Goal: Navigation & Orientation: Find specific page/section

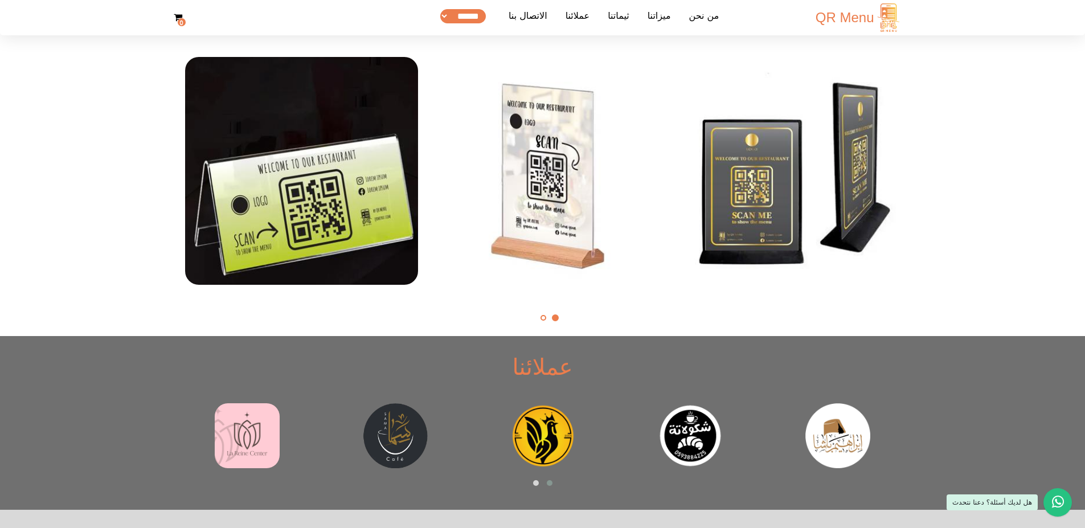
scroll to position [2376, 0]
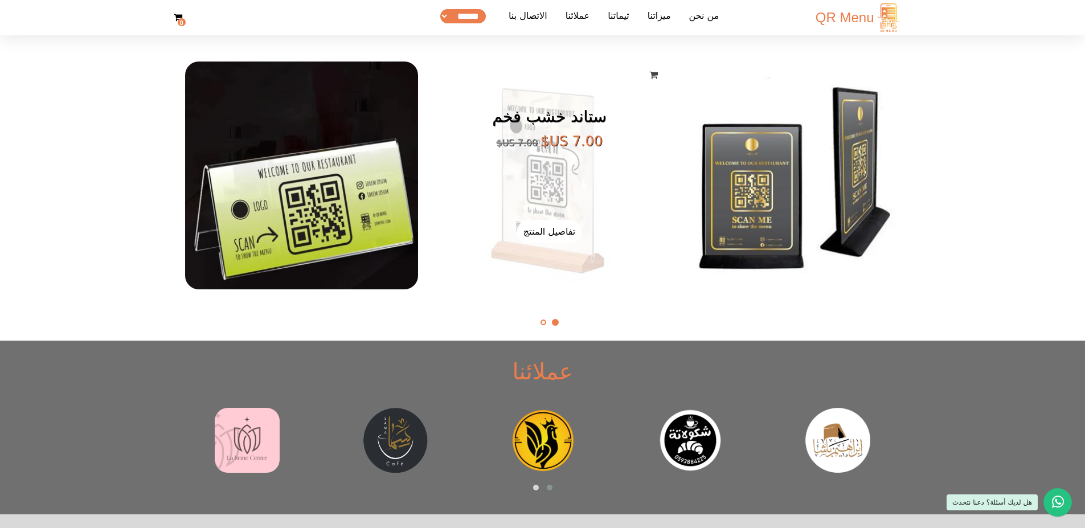
drag, startPoint x: 543, startPoint y: 190, endPoint x: 650, endPoint y: 183, distance: 107.9
click at [650, 183] on figcaption "ستاند خشب فخم ‏7.00 US$ ‏7.00 US$ تفاصيل المنتج اضافة للعربة" at bounding box center [549, 176] width 233 height 228
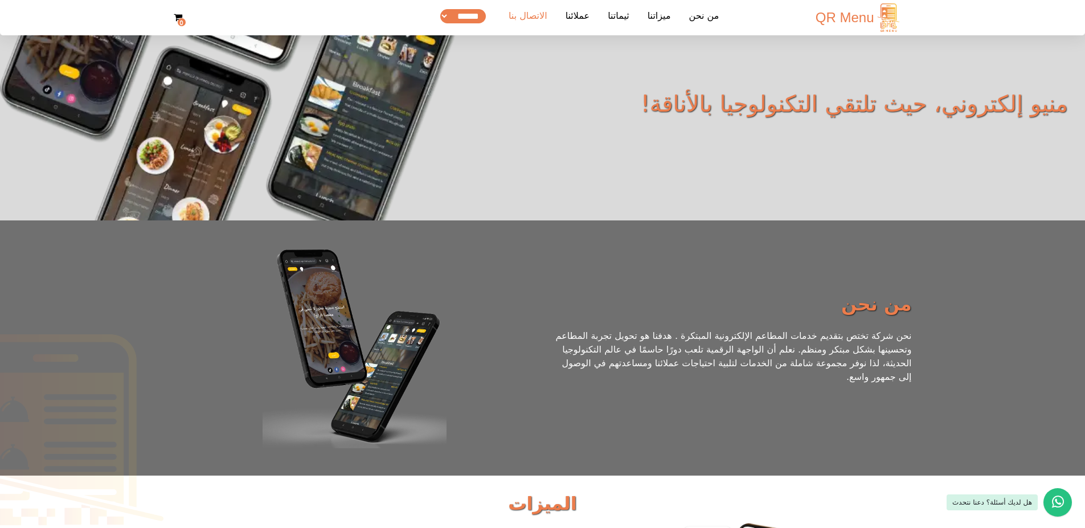
scroll to position [83, 0]
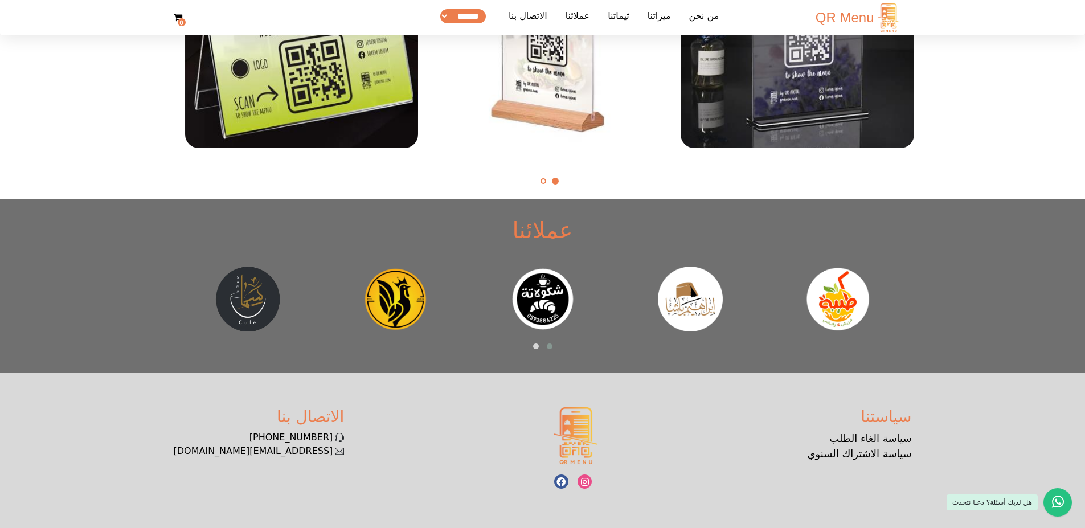
scroll to position [2521, 0]
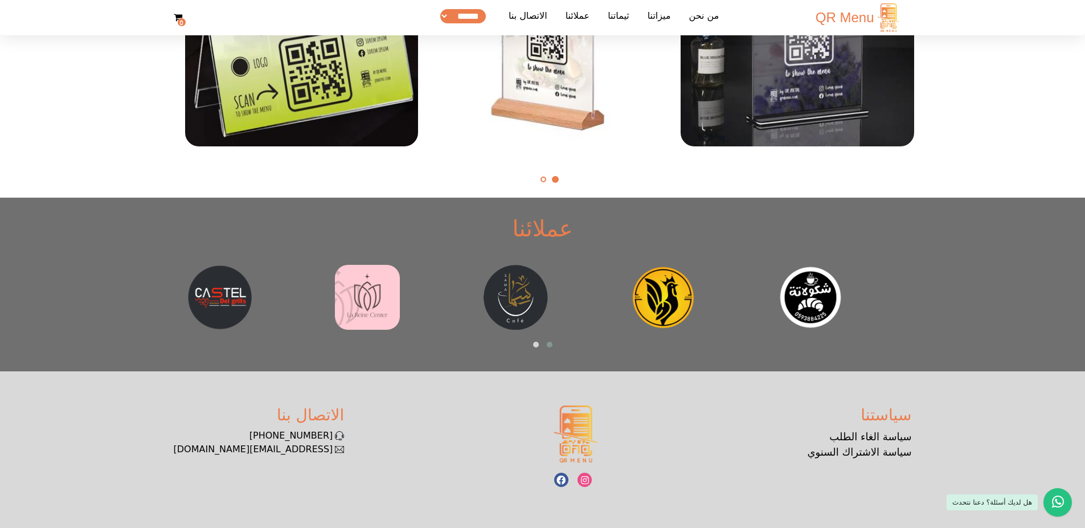
drag, startPoint x: 374, startPoint y: 290, endPoint x: 771, endPoint y: 268, distance: 398.2
click at [548, 268] on img at bounding box center [515, 297] width 65 height 65
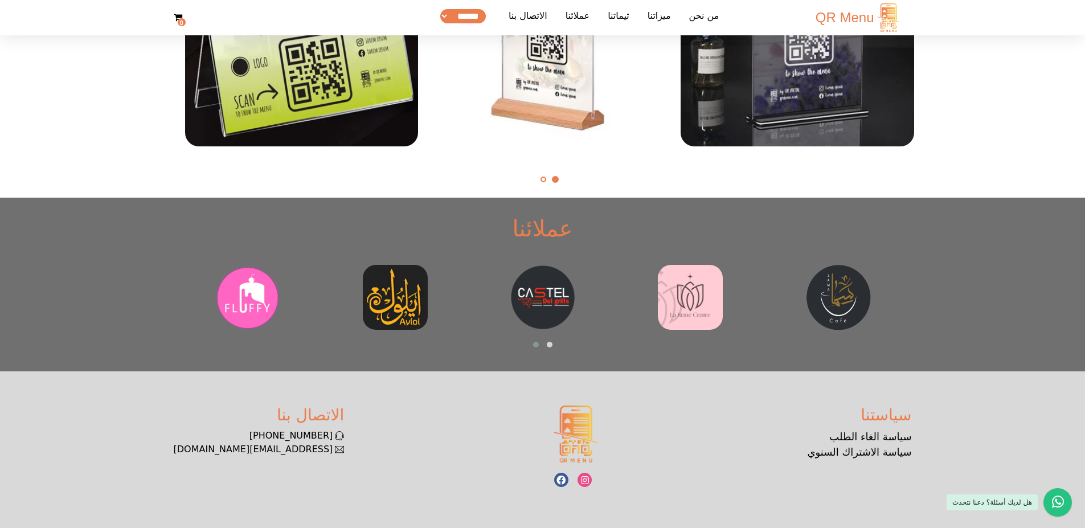
drag, startPoint x: 412, startPoint y: 288, endPoint x: 922, endPoint y: 305, distance: 510.7
click at [922, 305] on section "عملائنا ‹ ›" at bounding box center [542, 285] width 1085 height 174
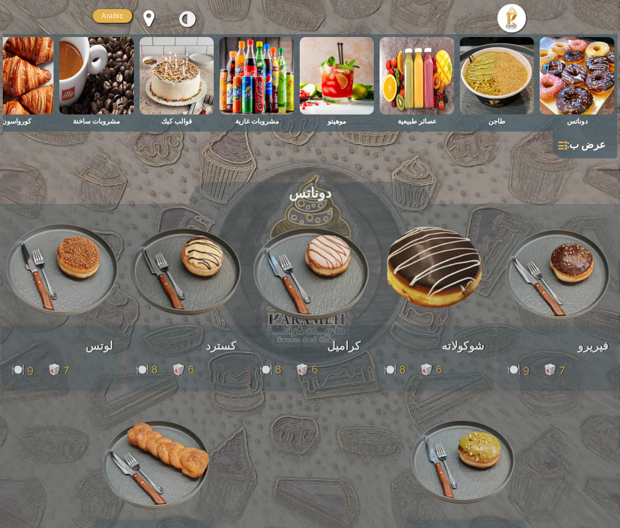
scroll to position [6504, 0]
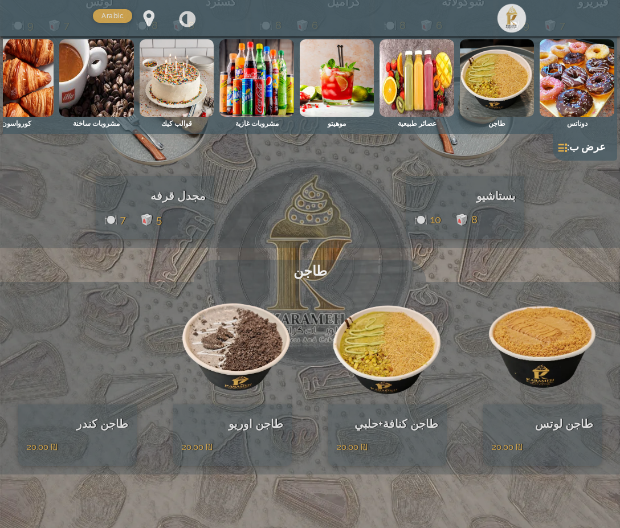
scroll to position [242, 0]
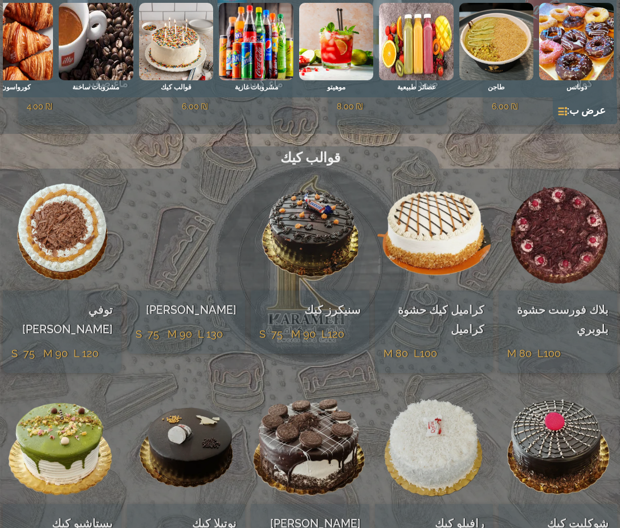
scroll to position [1571, 0]
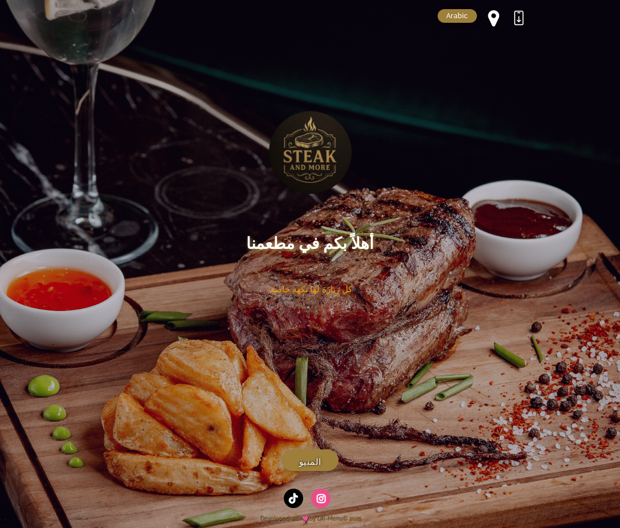
click at [309, 470] on link "المنيو" at bounding box center [309, 460] width 57 height 22
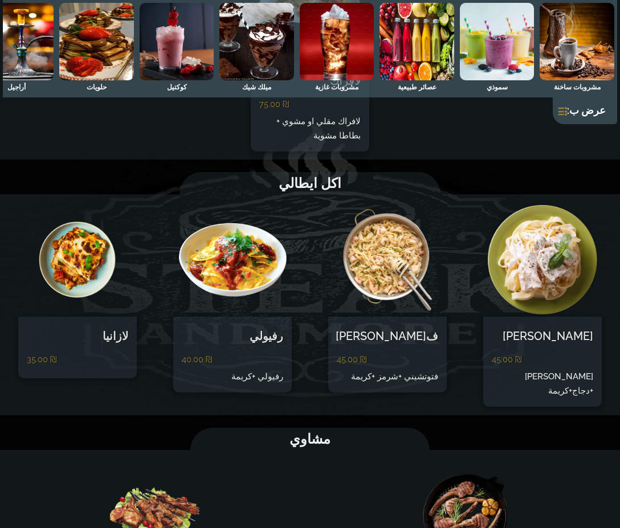
scroll to position [4575, 0]
